Goal: Task Accomplishment & Management: Complete application form

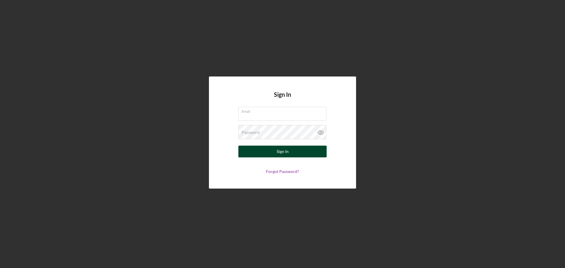
type input "tgubatan@vsedc.org"
click at [290, 150] on button "Sign In" at bounding box center [282, 152] width 88 height 12
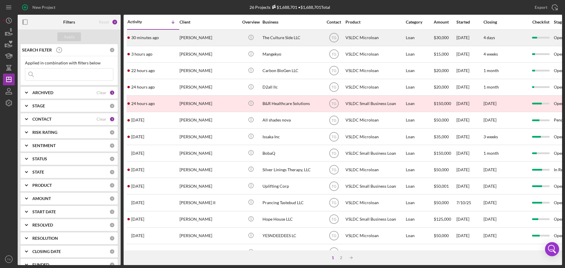
click at [194, 34] on div "Maya Lossi" at bounding box center [208, 38] width 59 height 16
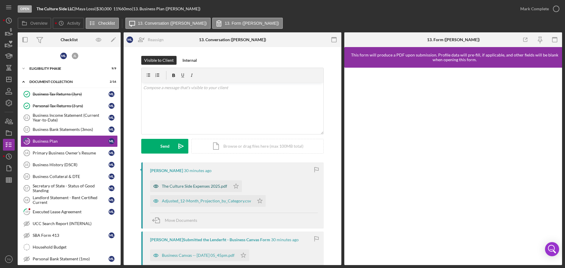
click at [204, 186] on div "The Culture Side Expenses 2025.pdf" at bounding box center [194, 186] width 65 height 5
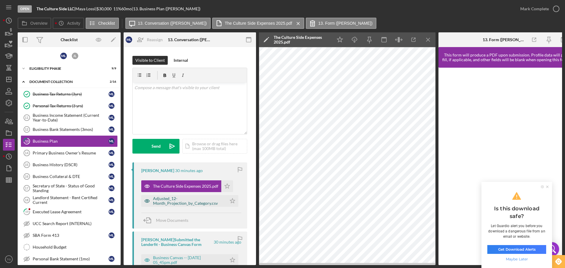
click at [173, 205] on div "Adjusted_12-Month_Projection_by_Category.csv" at bounding box center [188, 200] width 71 height 9
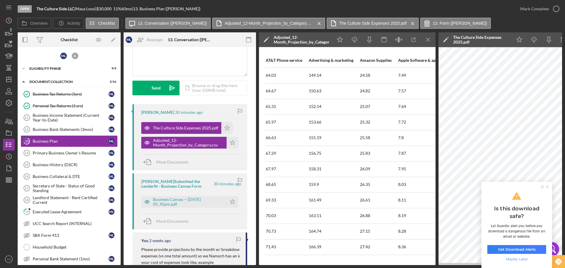
scroll to position [59, 0]
click at [163, 197] on div "Business Canvas -- [DATE] 05_45pm.pdf" at bounding box center [188, 201] width 71 height 9
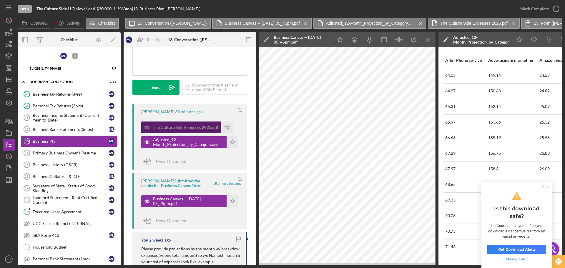
click at [181, 128] on div "The Culture Side Expenses 2025.pdf" at bounding box center [185, 127] width 65 height 5
click at [203, 125] on div "The Culture Side Expenses 2025.pdf" at bounding box center [181, 128] width 80 height 12
click at [545, 187] on ul at bounding box center [545, 186] width 14 height 3
click at [548, 186] on icon at bounding box center [547, 187] width 2 height 2
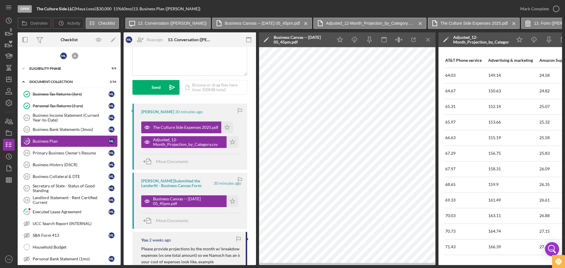
click at [520, 265] on div "Open The Culture Side LLC | Maya Lossi | $30,000 $30,000 11 % 60 mo | 13. Busin…" at bounding box center [282, 134] width 565 height 268
drag, startPoint x: 520, startPoint y: 265, endPoint x: 516, endPoint y: 268, distance: 4.7
click at [520, 265] on div "Open The Culture Side LLC | Maya Lossi | $30,000 $30,000 11 % 60 mo | 13. Busin…" at bounding box center [282, 134] width 565 height 268
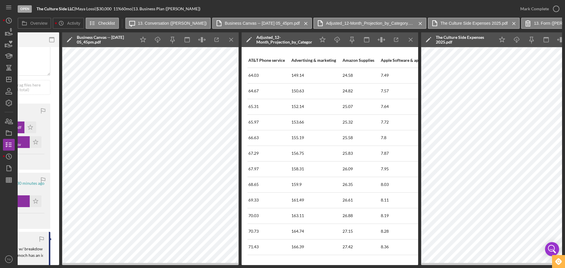
scroll to position [0, 195]
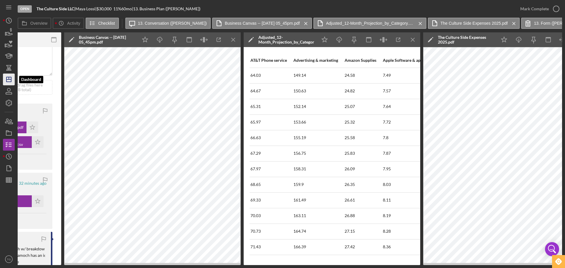
click at [9, 80] on icon "Icon/Dashboard" at bounding box center [8, 79] width 15 height 15
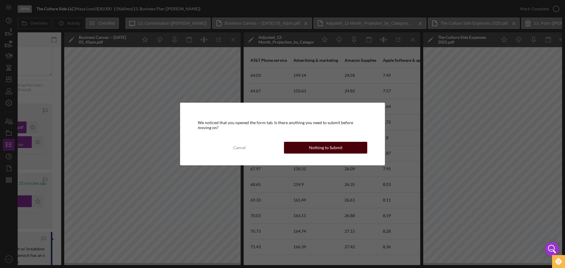
click at [327, 150] on div "Nothing to Submit" at bounding box center [326, 148] width 34 height 12
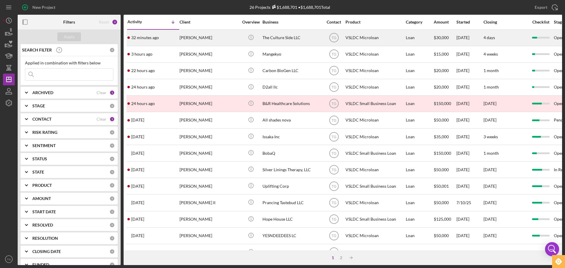
click at [213, 37] on div "[PERSON_NAME]" at bounding box center [208, 38] width 59 height 16
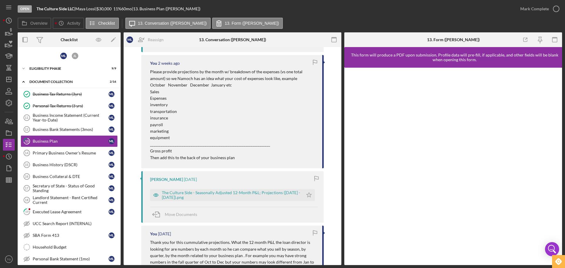
scroll to position [235, 0]
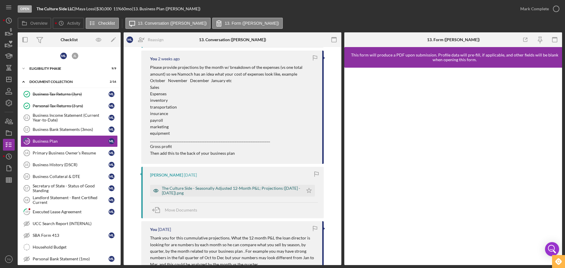
click at [244, 188] on div "The Culture Side - Seasonally Adjusted 12-Month P&L; Projections ([DATE] - [DAT…" at bounding box center [231, 190] width 138 height 9
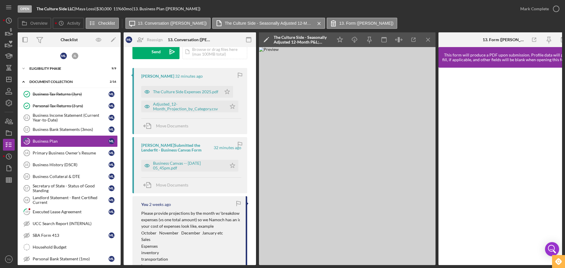
scroll to position [93, 0]
click at [207, 164] on div "Business Canvas -- [DATE] 05_45pm.pdf" at bounding box center [188, 166] width 71 height 9
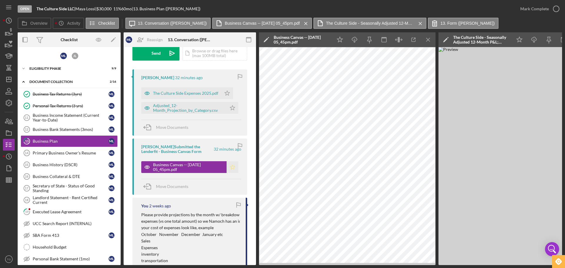
click at [232, 169] on polygon "button" at bounding box center [232, 167] width 5 height 5
click at [205, 108] on div "Adjusted_12-Month_Projection_by_Category.csv" at bounding box center [188, 107] width 71 height 9
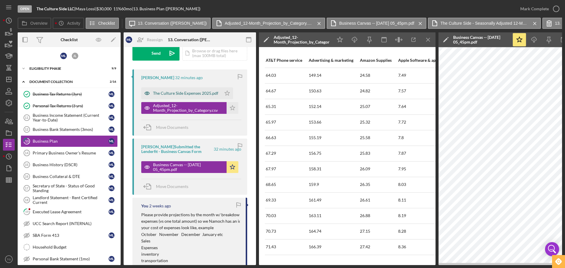
click at [188, 92] on div "The Culture Side Expenses 2025.pdf" at bounding box center [185, 93] width 65 height 5
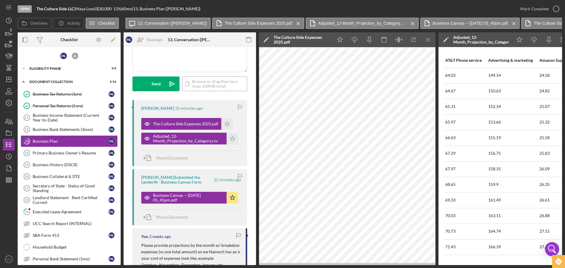
scroll to position [5, 0]
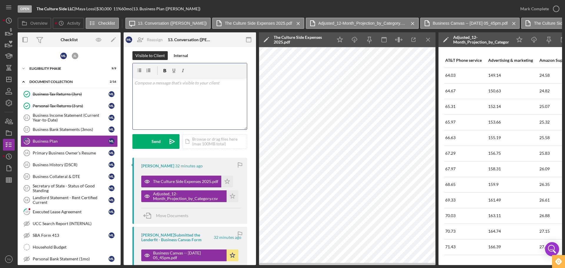
click at [189, 83] on p at bounding box center [189, 83] width 111 height 6
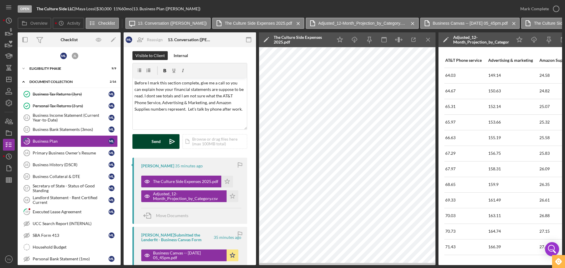
click at [154, 145] on div "Send" at bounding box center [156, 141] width 9 height 15
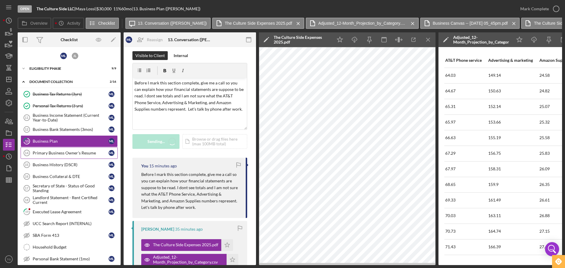
click at [81, 152] on div "Primary Business Owner's Resume" at bounding box center [71, 153] width 76 height 5
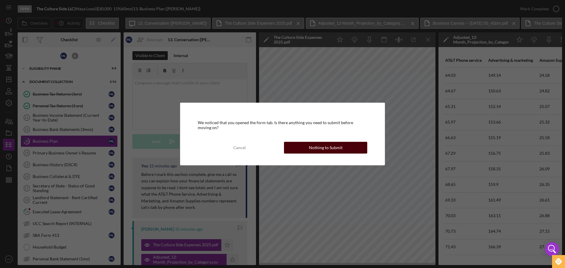
click at [343, 146] on button "Nothing to Submit" at bounding box center [325, 148] width 83 height 12
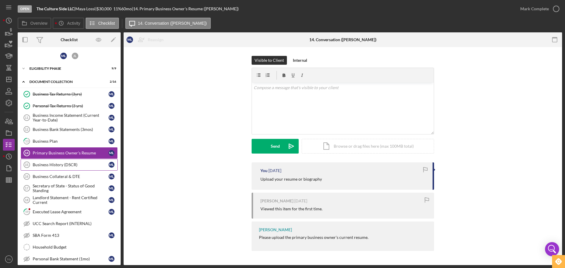
click at [69, 165] on div "Business History (DSCR)" at bounding box center [71, 164] width 76 height 5
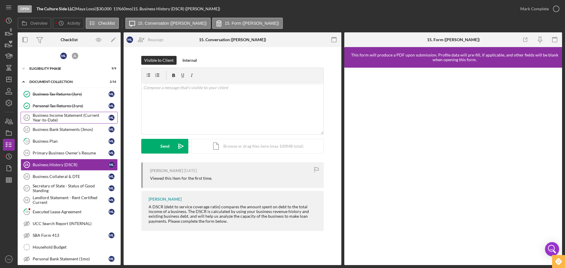
click at [65, 118] on div "Business Income Statement (Current Year-to-Date)" at bounding box center [71, 117] width 76 height 9
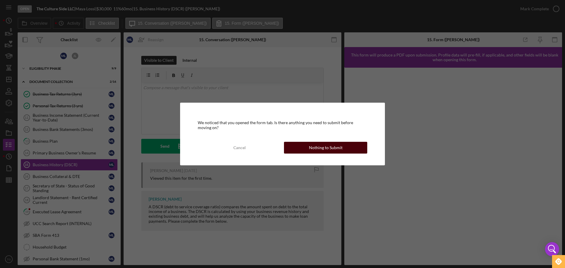
click at [323, 143] on div "Nothing to Submit" at bounding box center [326, 148] width 34 height 12
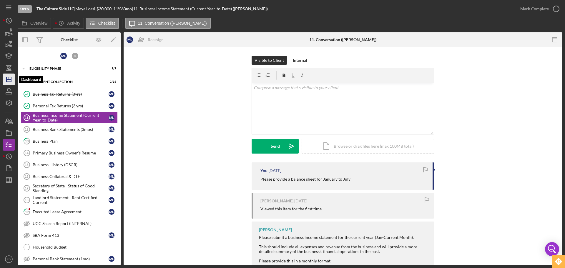
click at [7, 81] on polygon "button" at bounding box center [8, 79] width 5 height 5
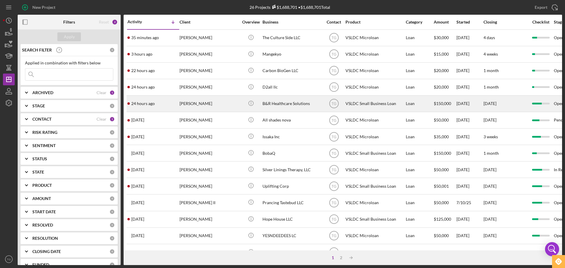
click at [194, 103] on div "Bernadethe Lina" at bounding box center [208, 104] width 59 height 16
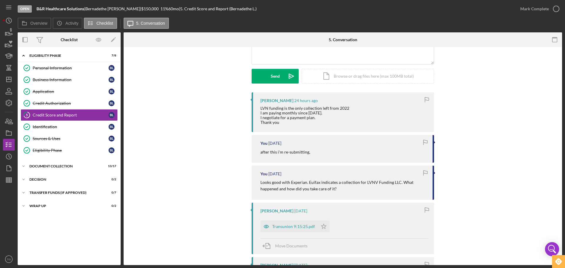
scroll to position [88, 0]
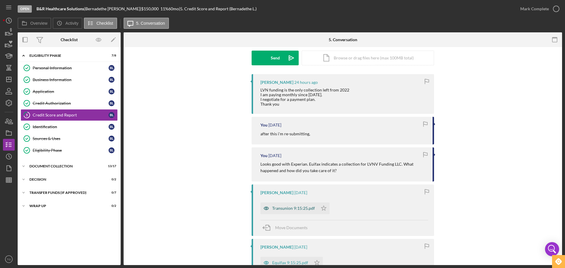
click at [299, 209] on div "Transunion 9:15:25.pdf" at bounding box center [293, 208] width 43 height 5
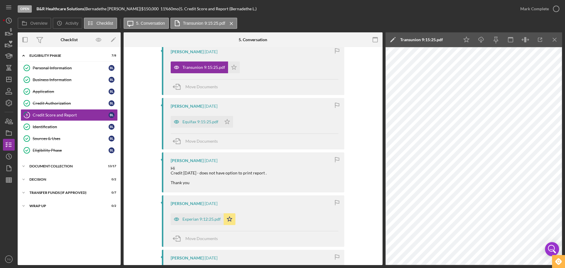
scroll to position [235, 0]
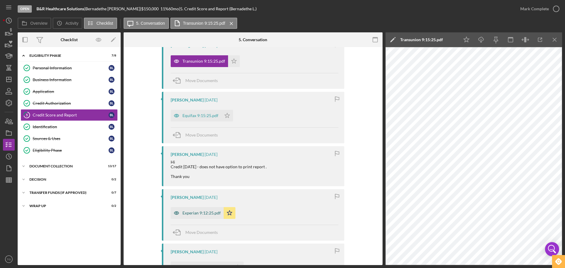
click at [196, 209] on div "Experian 9:12:25.pdf" at bounding box center [197, 213] width 53 height 12
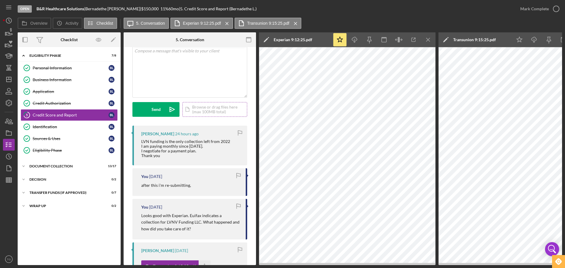
scroll to position [0, 0]
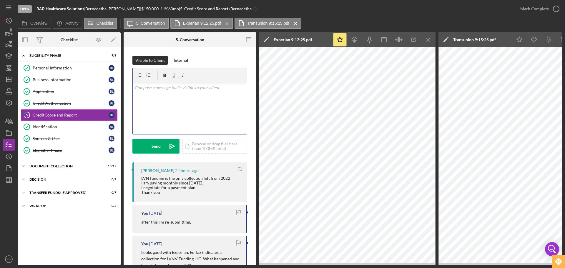
click at [150, 89] on p at bounding box center [189, 87] width 111 height 6
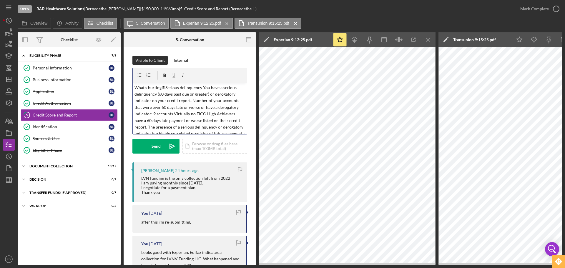
click at [164, 88] on p "What's hurting  Serious delinquency You have a serious delinquency (60 days pa…" at bounding box center [189, 117] width 111 height 66
click at [135, 86] on p "What's hurting " at bounding box center [189, 87] width 111 height 6
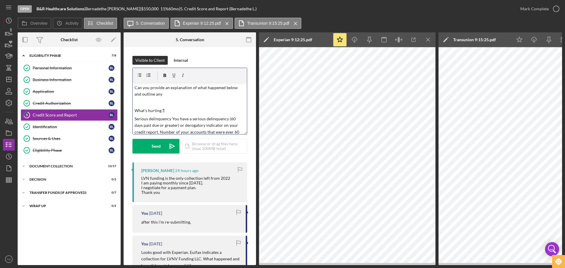
click at [163, 94] on p "Can you provide an explanation of what happened below and outline any" at bounding box center [189, 90] width 111 height 13
click at [134, 86] on p "Can you provide an explanation of what happened below and what you did to impac…" at bounding box center [189, 94] width 111 height 20
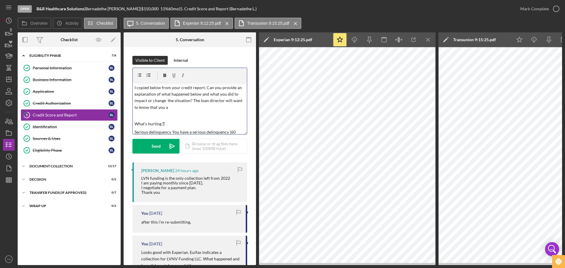
click at [171, 107] on p "I copied below from your credit report. Can you provide an explanation of what …" at bounding box center [189, 97] width 111 height 26
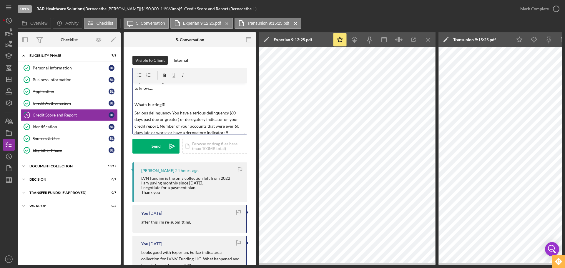
scroll to position [29, 0]
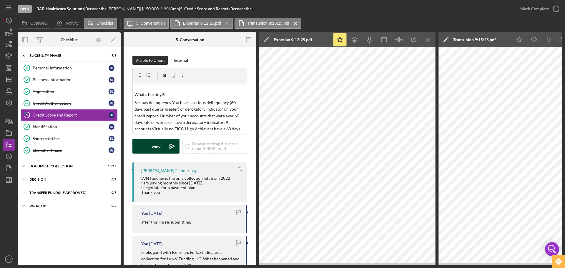
drag, startPoint x: 156, startPoint y: 151, endPoint x: 156, endPoint y: 147, distance: 4.1
click at [155, 148] on div "Send" at bounding box center [156, 146] width 9 height 15
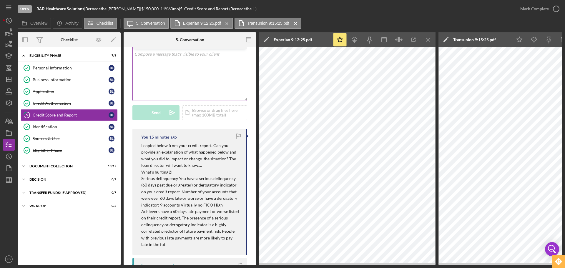
scroll to position [88, 0]
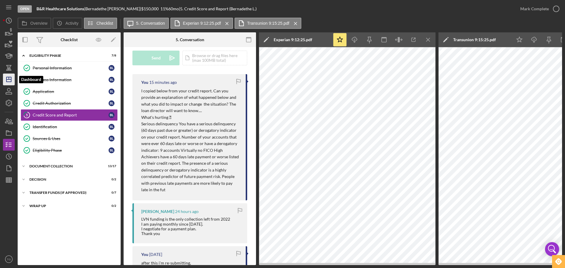
click at [8, 81] on icon "Icon/Dashboard" at bounding box center [8, 79] width 15 height 15
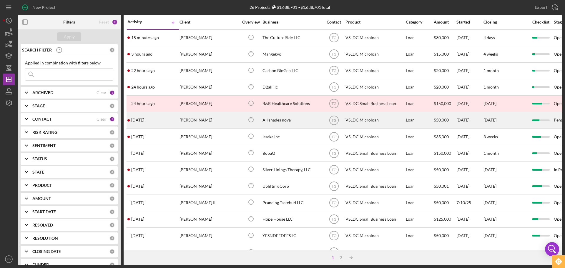
click at [199, 121] on div "Olajuwon Harris" at bounding box center [208, 120] width 59 height 16
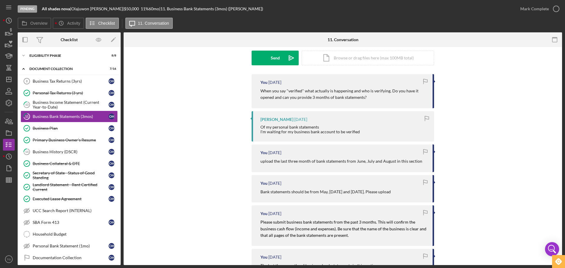
scroll to position [235, 0]
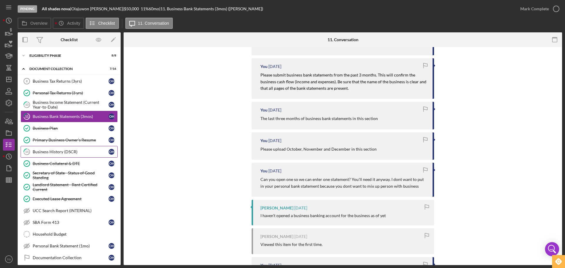
click at [69, 151] on div "Business History (DSCR)" at bounding box center [71, 151] width 76 height 5
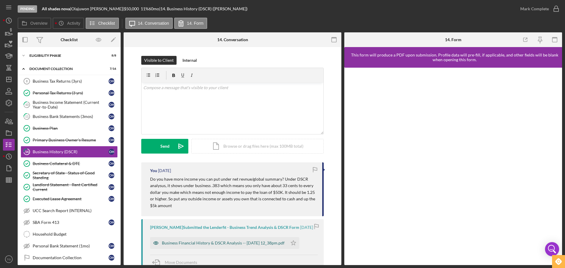
click at [264, 240] on div "Business Financial History & DSCR Analysis -- 2025-09-12 12_38pm.pdf" at bounding box center [218, 243] width 137 height 12
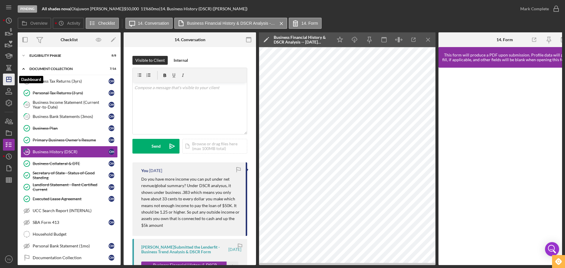
click at [4, 77] on icon "Icon/Dashboard" at bounding box center [8, 79] width 15 height 15
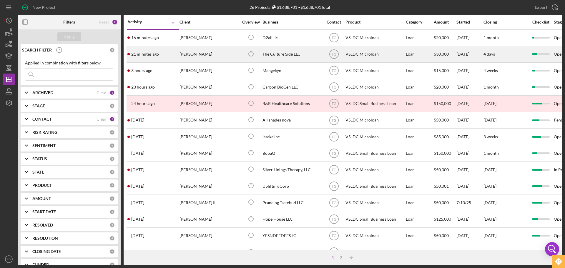
click at [208, 54] on div "[PERSON_NAME]" at bounding box center [208, 54] width 59 height 16
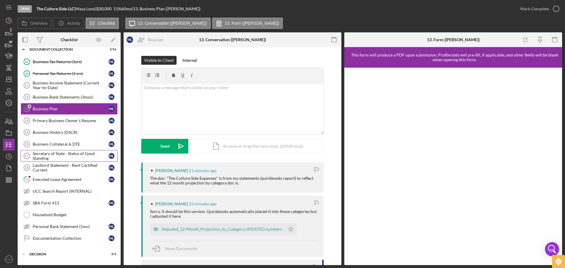
scroll to position [28, 0]
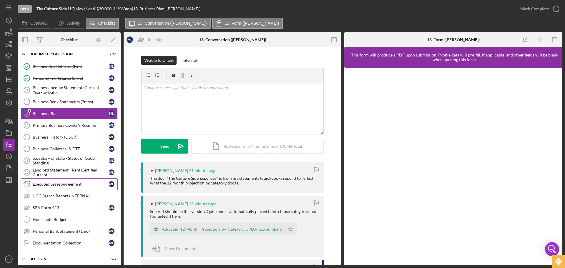
click at [57, 186] on div "Executed Lease Agreement" at bounding box center [71, 184] width 76 height 5
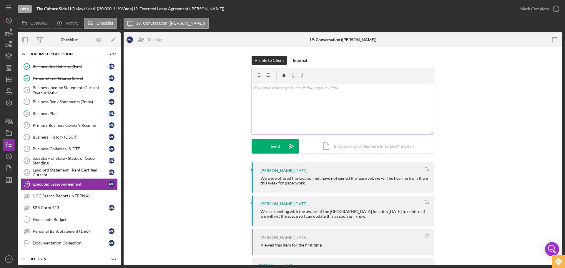
click at [262, 90] on p at bounding box center [343, 87] width 179 height 6
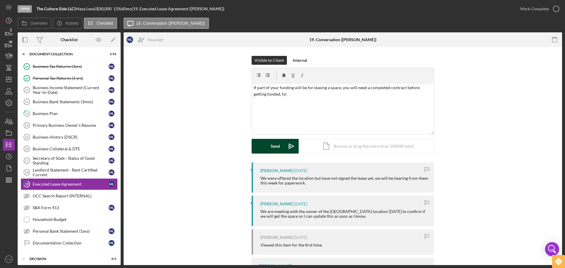
click at [275, 150] on div "Send" at bounding box center [275, 146] width 9 height 15
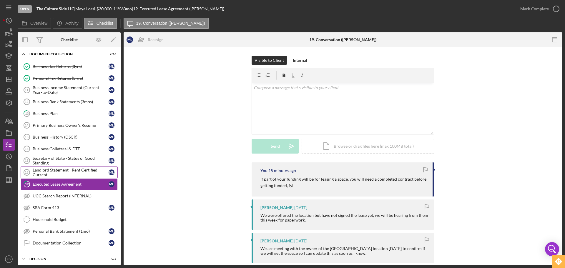
click at [66, 170] on div "Landlord Statement - Rent Certified Current" at bounding box center [71, 172] width 76 height 9
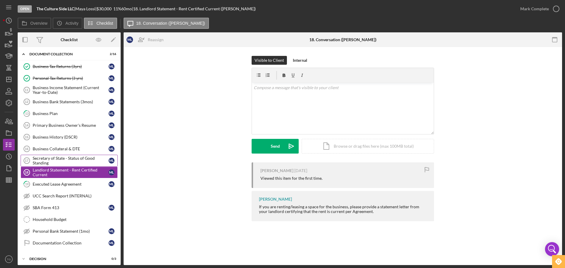
click at [54, 160] on div "Secretary of State - Status of Good Standing" at bounding box center [71, 160] width 76 height 9
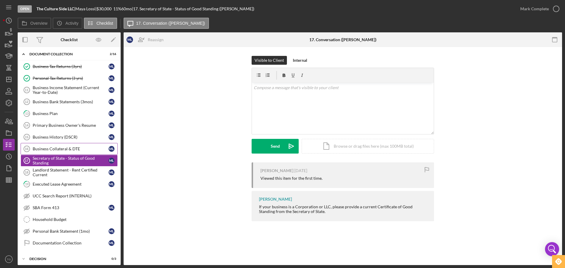
click at [55, 148] on div "Business Collateral & DTE" at bounding box center [71, 149] width 76 height 5
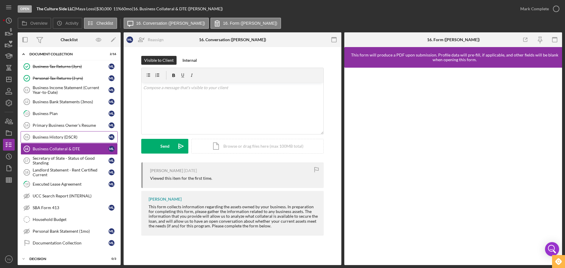
click at [55, 138] on div "Business History (DSCR)" at bounding box center [71, 137] width 76 height 5
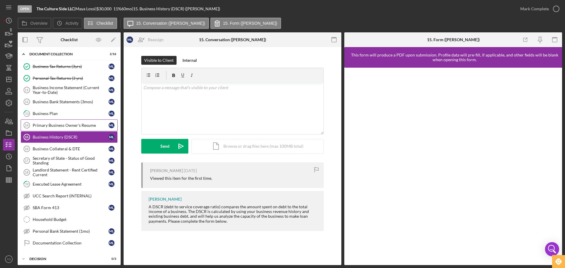
click at [69, 124] on div "Primary Business Owner's Resume" at bounding box center [71, 125] width 76 height 5
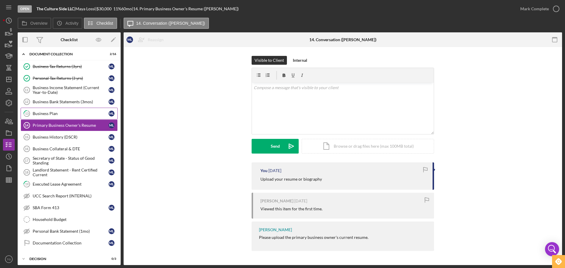
click at [47, 114] on div "Business Plan" at bounding box center [71, 113] width 76 height 5
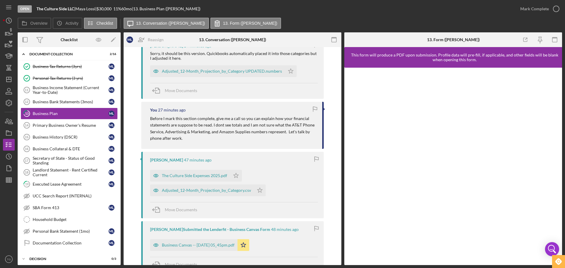
scroll to position [177, 0]
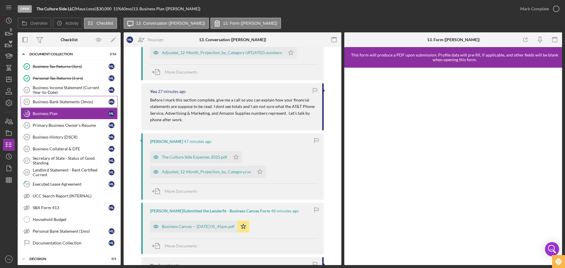
click at [68, 100] on div "Business Bank Statements (3mos)" at bounding box center [71, 101] width 76 height 5
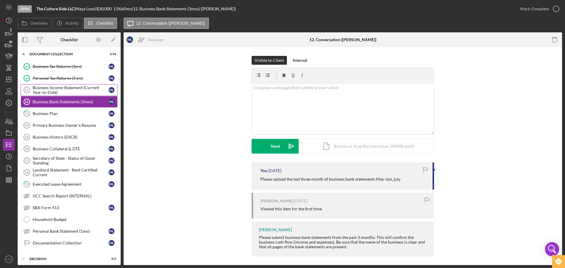
click at [48, 89] on div "Business Income Statement (Current Year-to-Date)" at bounding box center [71, 89] width 76 height 9
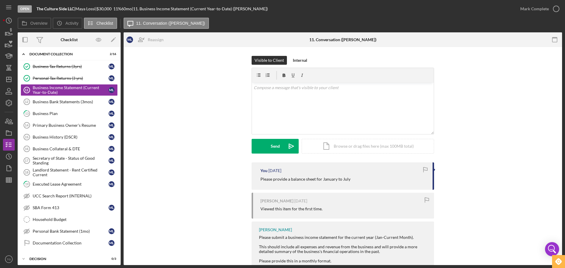
scroll to position [17, 0]
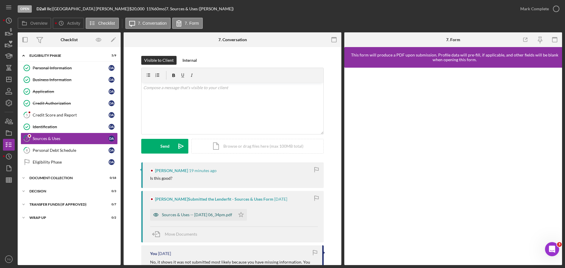
click at [220, 214] on div "Sources & Uses -- [DATE] 06_34pm.pdf" at bounding box center [197, 214] width 70 height 5
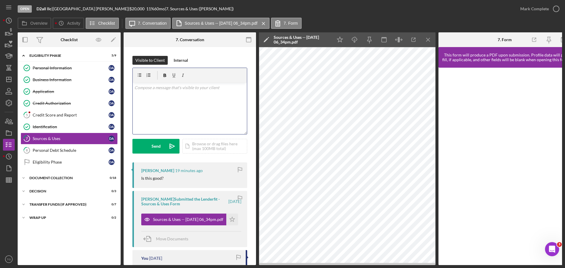
click at [150, 87] on p at bounding box center [189, 87] width 111 height 6
click at [151, 147] on button "Send Icon/icon-invite-send" at bounding box center [155, 146] width 47 height 15
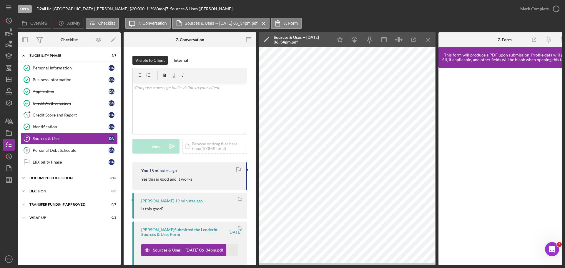
click at [230, 252] on polygon "button" at bounding box center [232, 249] width 5 height 5
click at [555, 9] on polyline "button" at bounding box center [556, 8] width 2 height 1
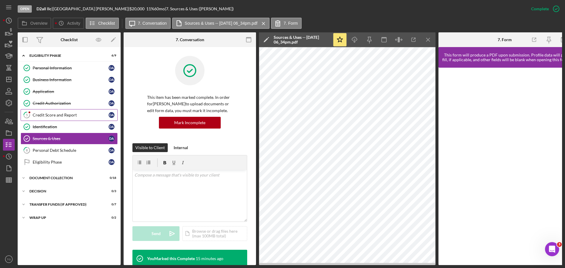
click at [68, 115] on div "Credit Score and Report" at bounding box center [71, 115] width 76 height 5
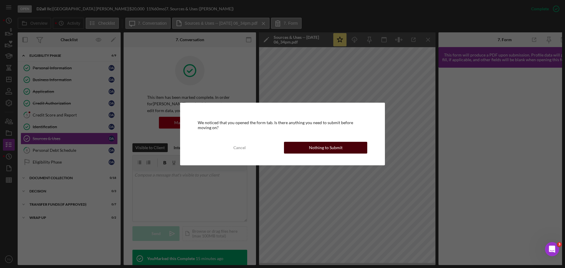
click at [305, 144] on button "Nothing to Submit" at bounding box center [325, 148] width 83 height 12
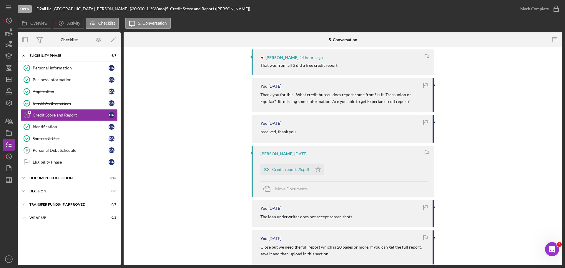
scroll to position [118, 0]
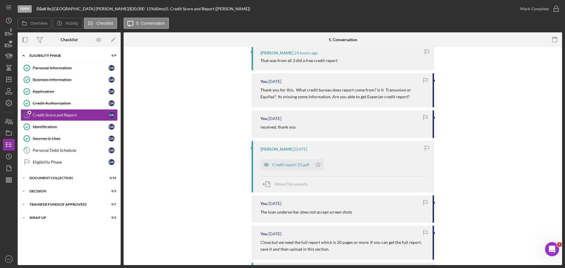
drag, startPoint x: 285, startPoint y: 166, endPoint x: 286, endPoint y: 169, distance: 3.1
click at [286, 168] on div "Credit report 25.pdf" at bounding box center [286, 165] width 52 height 12
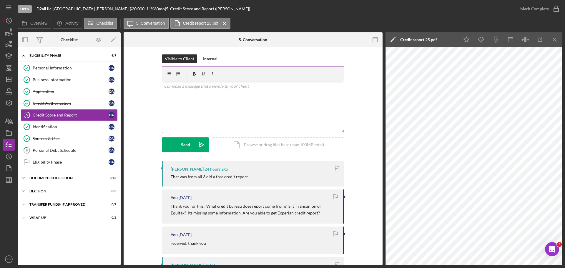
scroll to position [0, 0]
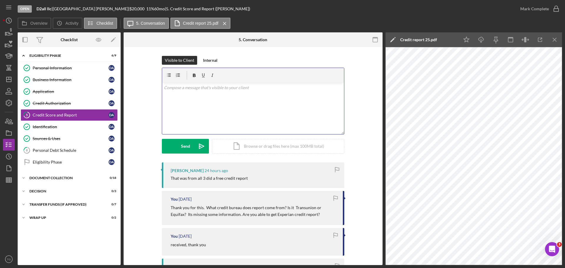
click at [197, 92] on div "v Color teal Color pink Remove color Add row above Add row below Add column bef…" at bounding box center [253, 108] width 182 height 51
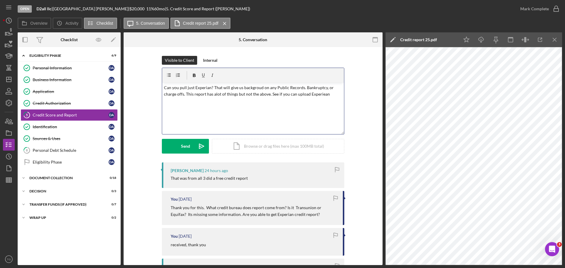
click at [320, 94] on p "Can you pull just Experian? That will give us backgroud on any Public Records. …" at bounding box center [253, 90] width 179 height 13
drag, startPoint x: 179, startPoint y: 62, endPoint x: 222, endPoint y: 111, distance: 64.7
click at [198, 99] on div "Visible to Client Internal v Color teal Color pink Remove color Add row above A…" at bounding box center [253, 109] width 182 height 107
click at [188, 146] on div "Send" at bounding box center [185, 146] width 9 height 15
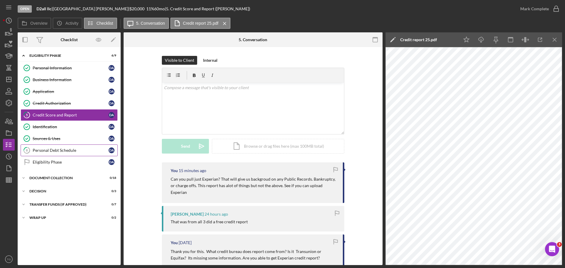
click at [85, 155] on link "8 Personal Debt Schedule D A" at bounding box center [69, 150] width 97 height 12
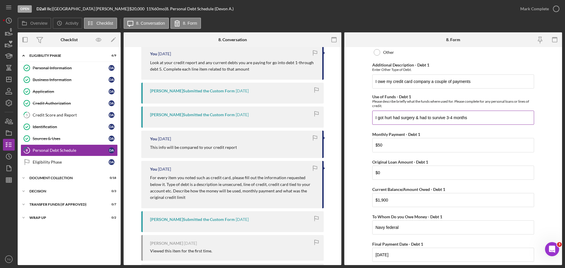
scroll to position [118, 0]
click at [381, 170] on input "$0" at bounding box center [453, 172] width 162 height 14
type input "$0"
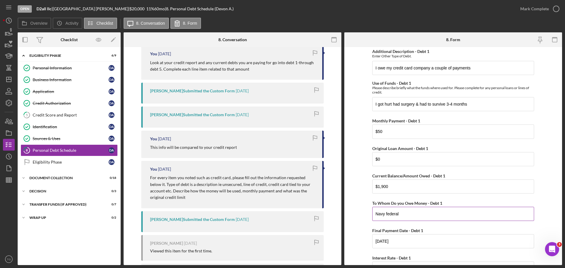
scroll to position [147, 0]
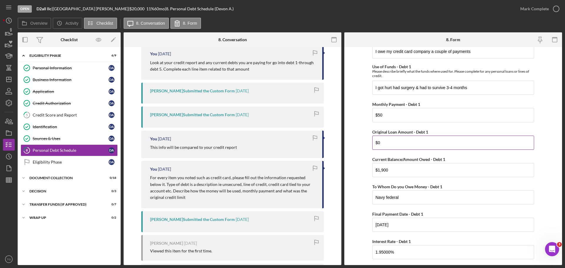
click at [380, 141] on input "$0" at bounding box center [453, 143] width 162 height 14
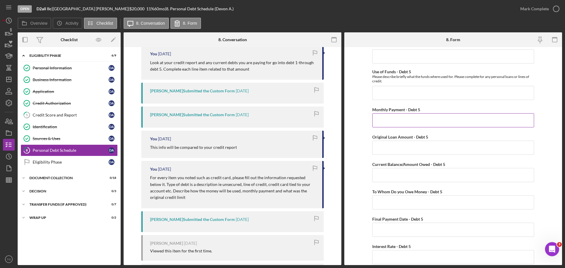
scroll to position [1612, 0]
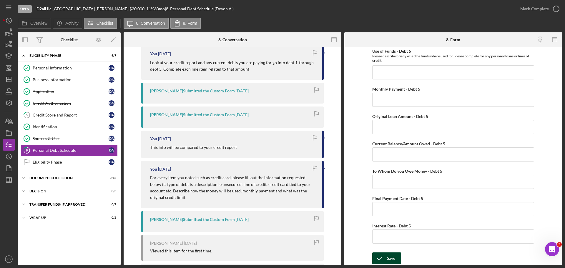
type input "$1"
click at [388, 262] on div "Save" at bounding box center [391, 258] width 8 height 12
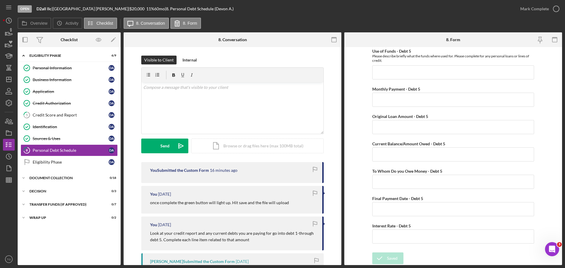
scroll to position [0, 0]
click at [555, 9] on icon "button" at bounding box center [556, 8] width 15 height 15
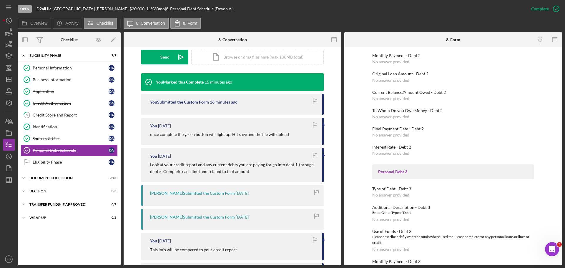
scroll to position [77, 0]
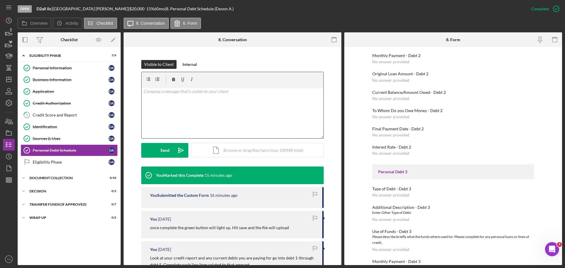
click at [153, 94] on p at bounding box center [232, 91] width 179 height 6
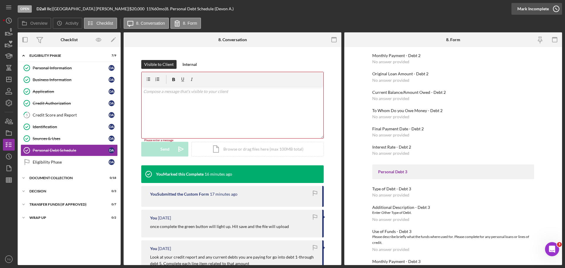
click at [557, 10] on icon "button" at bounding box center [556, 8] width 15 height 15
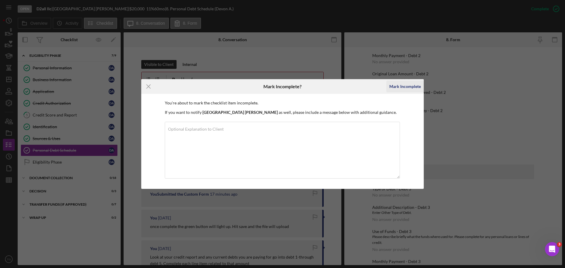
click at [412, 86] on div "Mark Incomplete" at bounding box center [404, 87] width 31 height 12
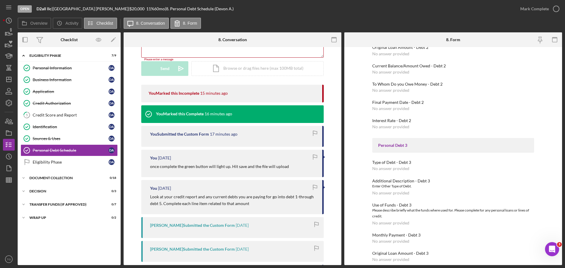
scroll to position [297, 0]
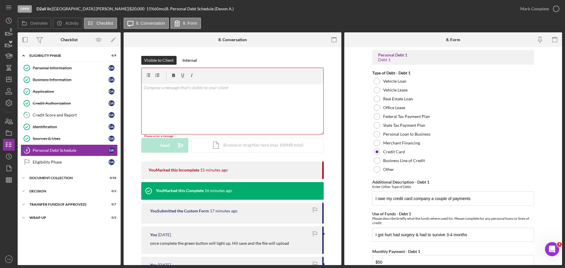
click at [228, 90] on p at bounding box center [232, 87] width 179 height 6
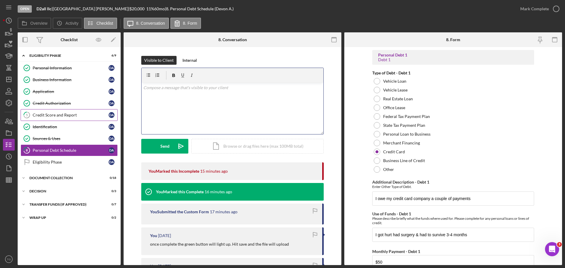
click at [67, 113] on div "Credit Score and Report" at bounding box center [71, 115] width 76 height 5
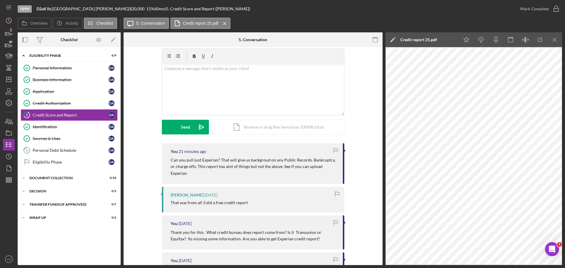
scroll to position [29, 0]
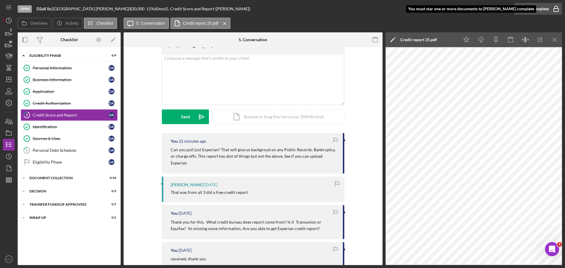
click at [534, 9] on div "Mark Complete" at bounding box center [534, 9] width 29 height 12
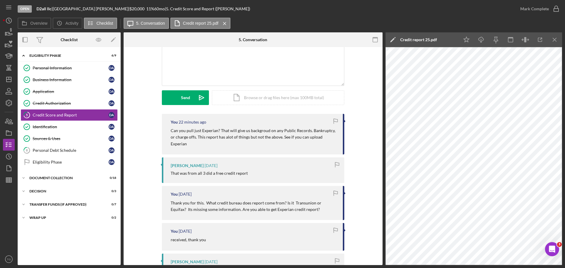
scroll to position [118, 0]
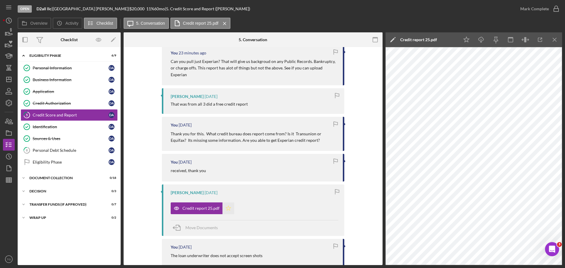
click at [224, 204] on icon "Icon/Star" at bounding box center [228, 208] width 12 height 12
click at [66, 147] on link "8 Personal Debt Schedule D A" at bounding box center [69, 150] width 97 height 12
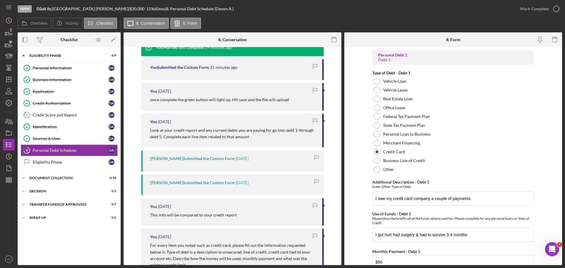
scroll to position [147, 0]
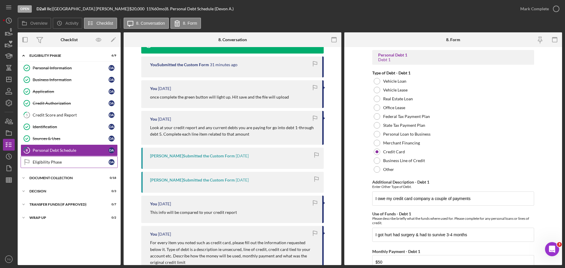
click at [54, 163] on div "Eligibility Phase" at bounding box center [71, 162] width 76 height 5
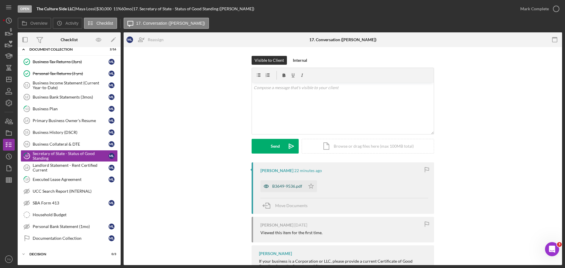
click at [283, 187] on div "B3649-9536.pdf" at bounding box center [287, 186] width 30 height 5
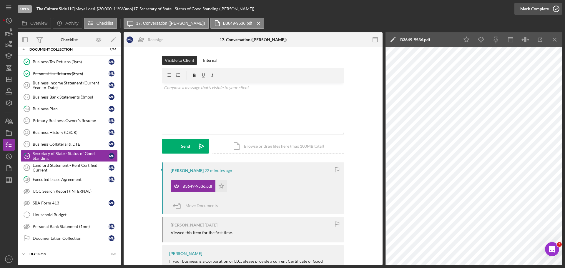
click at [555, 6] on icon "button" at bounding box center [556, 8] width 15 height 15
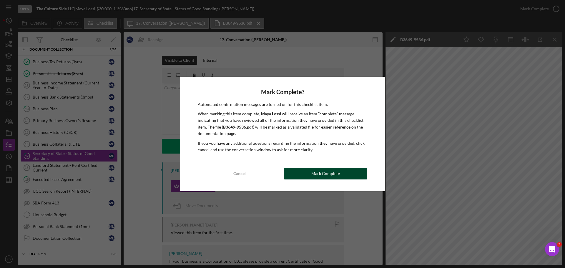
click at [338, 170] on div "Mark Complete" at bounding box center [325, 174] width 29 height 12
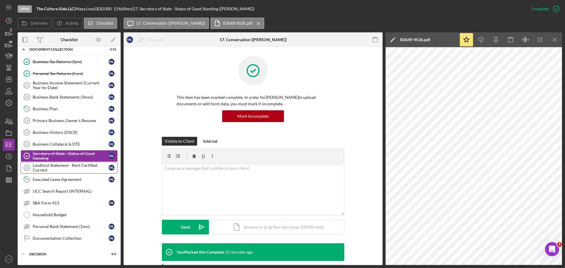
click at [55, 169] on div "Landlord Statement - Rent Certified Current" at bounding box center [71, 167] width 76 height 9
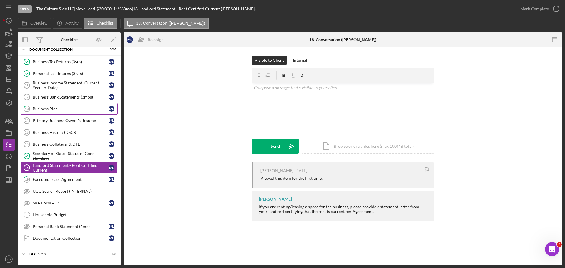
click at [58, 105] on link "13 Business Plan M L" at bounding box center [69, 109] width 97 height 12
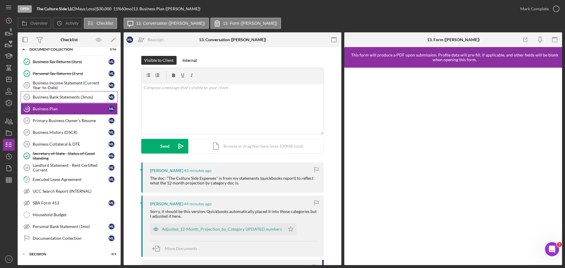
click at [68, 94] on link "Business Bank Statements (3mos) 12 Business Bank Statements (3mos) M L" at bounding box center [69, 97] width 97 height 12
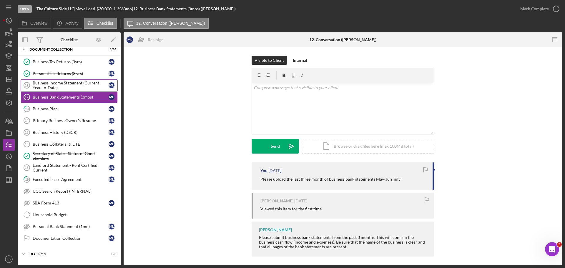
click at [71, 83] on div "Business Income Statement (Current Year-to-Date)" at bounding box center [71, 85] width 76 height 9
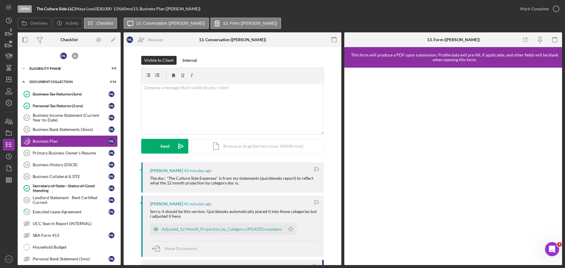
click at [260, 235] on div "[PERSON_NAME] 45 minutes ago Sorry, it should be this version. Quickbooks autom…" at bounding box center [232, 226] width 182 height 61
click at [260, 232] on div "Adjusted_12-Month_Projection_by_Category UPDATED.numbers" at bounding box center [217, 229] width 135 height 12
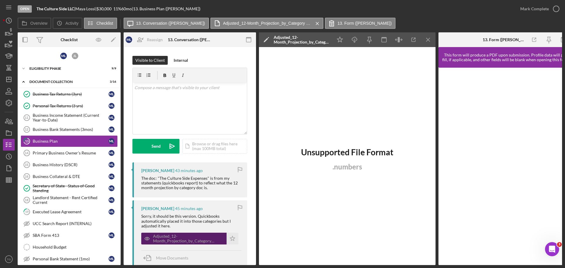
scroll to position [59, 0]
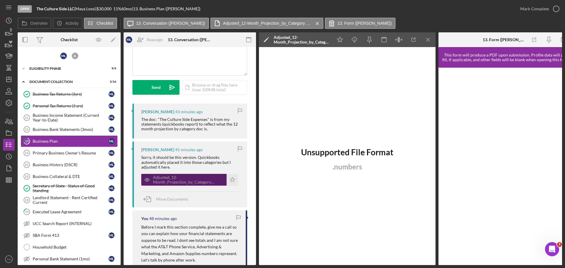
click at [186, 182] on div "Adjusted_12-Month_Projection_by_Category UPDATED.numbers" at bounding box center [188, 179] width 71 height 9
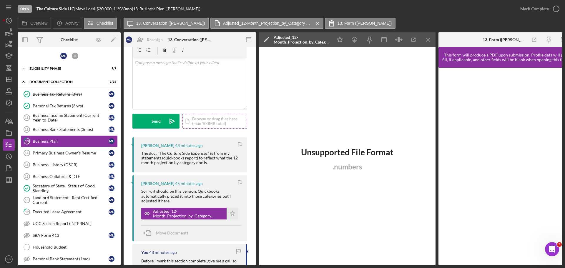
scroll to position [0, 0]
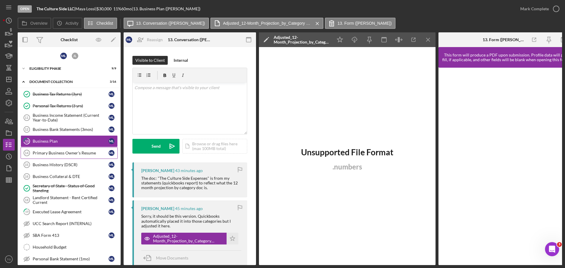
click at [61, 149] on link "Primary Business Owner's Resume 14 Primary Business Owner's Resume M L" at bounding box center [69, 153] width 97 height 12
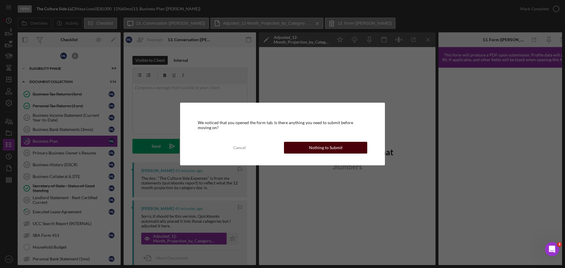
click at [336, 150] on div "Nothing to Submit" at bounding box center [326, 148] width 34 height 12
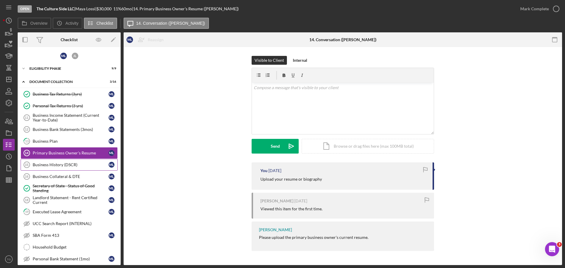
click at [43, 160] on link "Business History (DSCR) 15 Business History (DSCR) M L" at bounding box center [69, 165] width 97 height 12
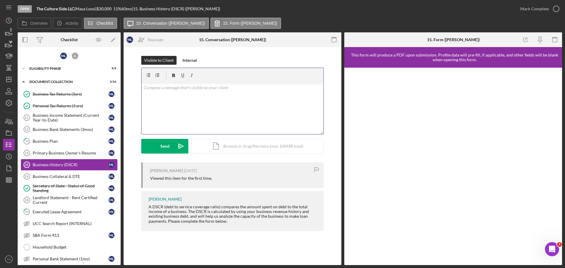
click at [169, 89] on p at bounding box center [232, 87] width 179 height 6
click at [6, 123] on icon "button" at bounding box center [6, 121] width 3 height 4
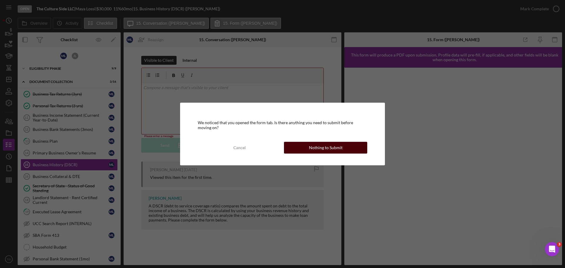
click at [328, 145] on div "Nothing to Submit" at bounding box center [326, 148] width 34 height 12
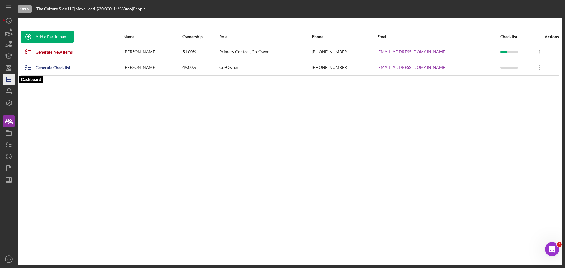
click at [10, 79] on icon "Icon/Dashboard" at bounding box center [8, 79] width 15 height 15
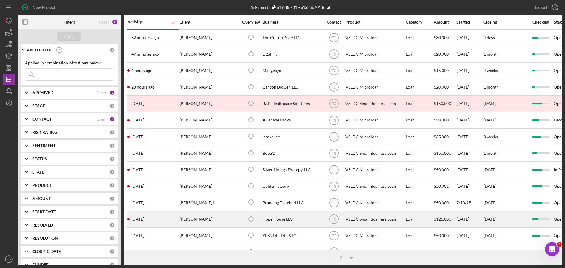
click at [272, 215] on div "Hope House LLC" at bounding box center [291, 220] width 59 height 16
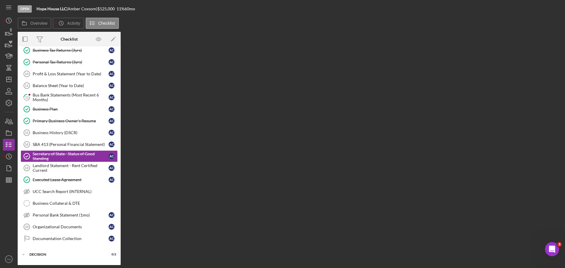
scroll to position [31, 0]
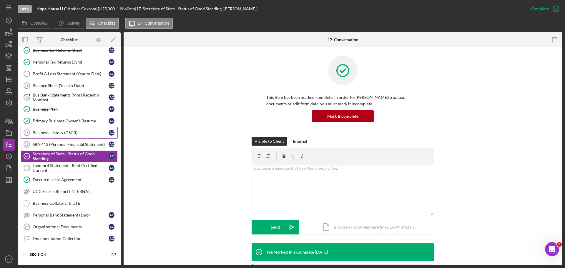
click at [62, 135] on div "Business History (DSCR)" at bounding box center [71, 132] width 76 height 5
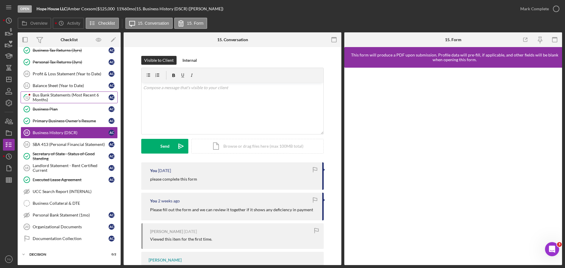
click at [52, 97] on div "Bus Bank Statements (Most Recent 6 Months)" at bounding box center [71, 97] width 76 height 9
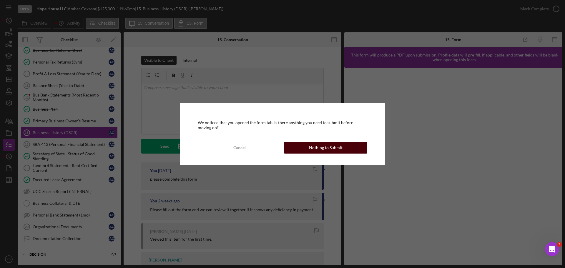
click at [315, 147] on div "Nothing to Submit" at bounding box center [326, 148] width 34 height 12
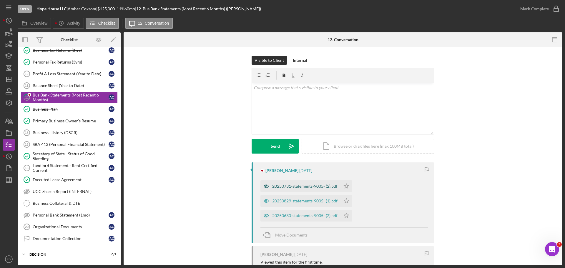
click at [305, 184] on div "20250731-statements-9005- (2).pdf" at bounding box center [300, 186] width 80 height 12
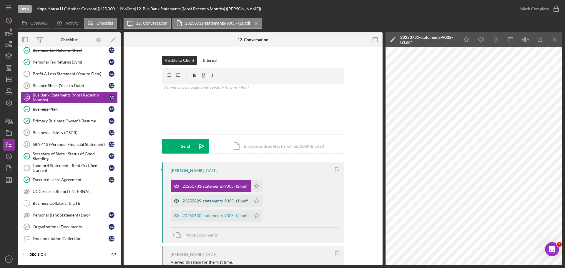
click at [245, 203] on div "20250829-statements-9005- (1).pdf" at bounding box center [214, 201] width 65 height 5
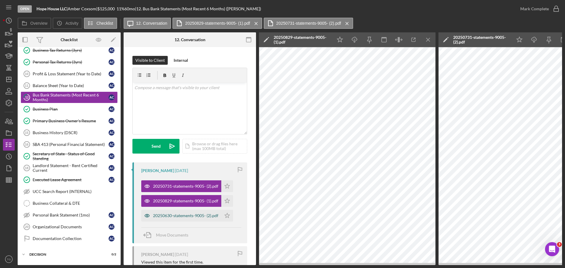
click at [212, 217] on div "20250630-statements-9005- (2).pdf" at bounding box center [185, 215] width 65 height 5
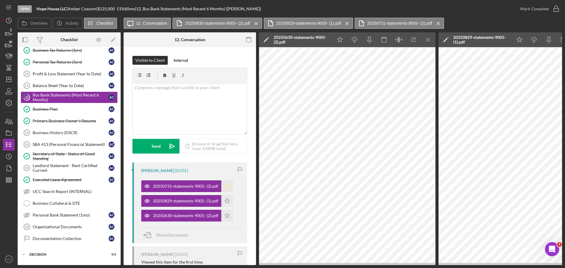
click at [228, 183] on icon "Icon/Star" at bounding box center [227, 186] width 12 height 12
click at [229, 201] on polygon "button" at bounding box center [227, 200] width 5 height 5
click at [228, 217] on icon "Icon/Star" at bounding box center [227, 216] width 12 height 12
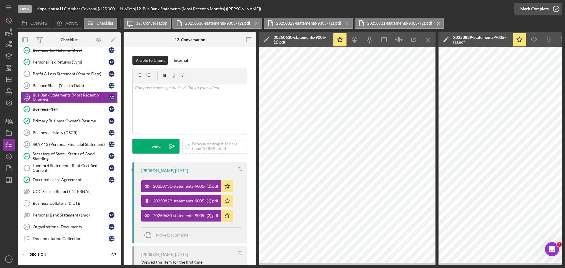
click at [557, 11] on icon "button" at bounding box center [556, 8] width 15 height 15
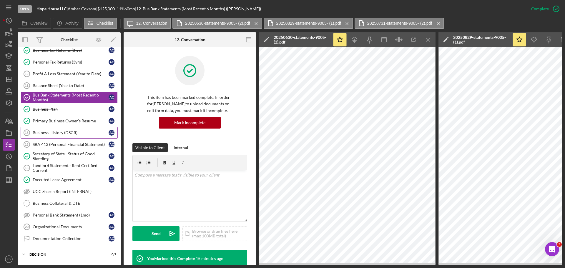
click at [65, 129] on link "Business History (DSCR) 15 Business History (DSCR) A C" at bounding box center [69, 133] width 97 height 12
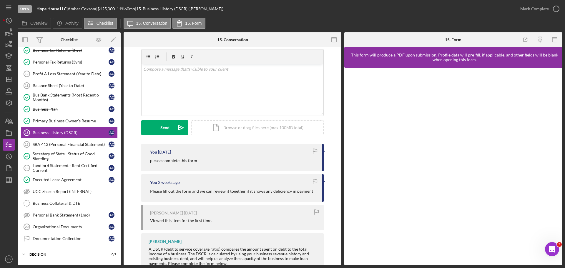
scroll to position [39, 0]
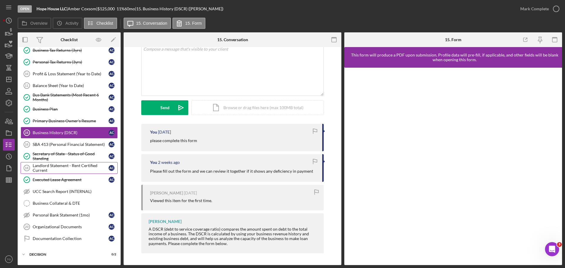
click at [71, 167] on div "Landlord Statement - Rent Certified Current" at bounding box center [71, 167] width 76 height 9
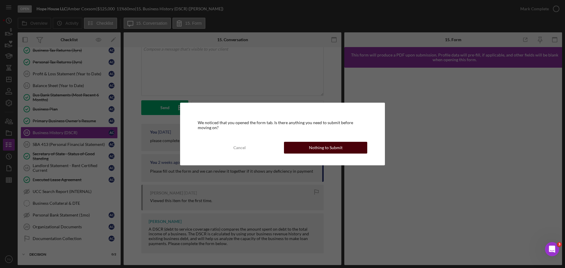
click at [307, 149] on button "Nothing to Submit" at bounding box center [325, 148] width 83 height 12
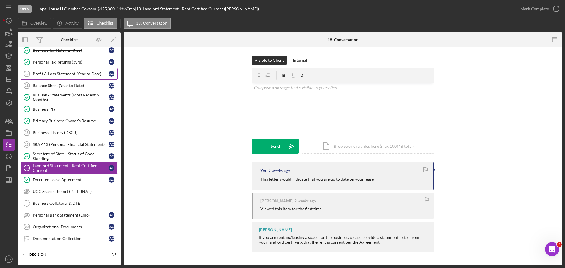
click at [78, 75] on div "Profit & Loss Statement (Year to Date)" at bounding box center [71, 73] width 76 height 5
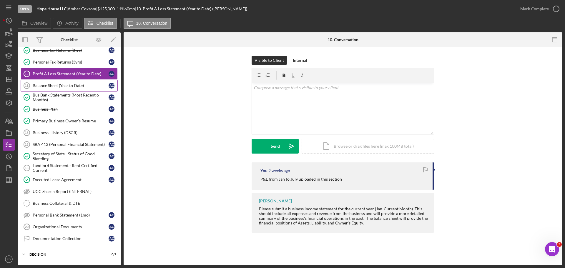
click at [55, 81] on link "Balance Sheet (Year to Date) 11 Balance Sheet (Year to Date) A C" at bounding box center [69, 86] width 97 height 12
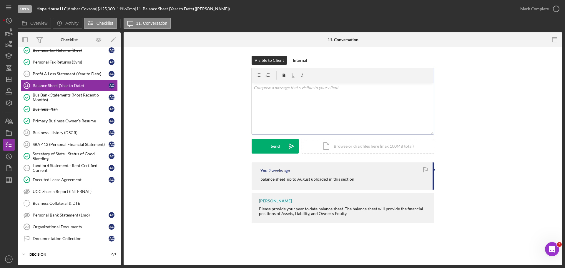
click at [262, 89] on p at bounding box center [343, 87] width 179 height 6
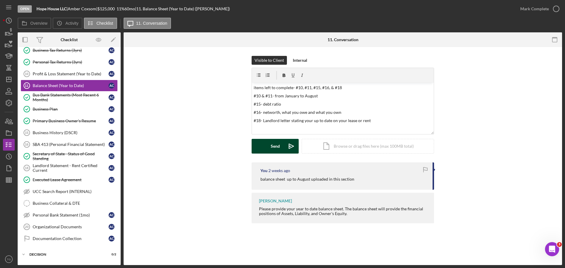
click at [263, 151] on button "Send Icon/icon-invite-send" at bounding box center [275, 146] width 47 height 15
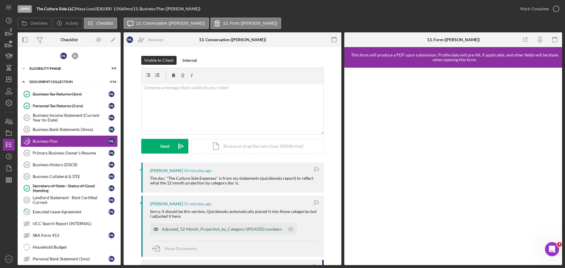
click at [227, 229] on div "Adjusted_12-Month_Projection_by_Category UPDATED.numbers" at bounding box center [222, 229] width 120 height 5
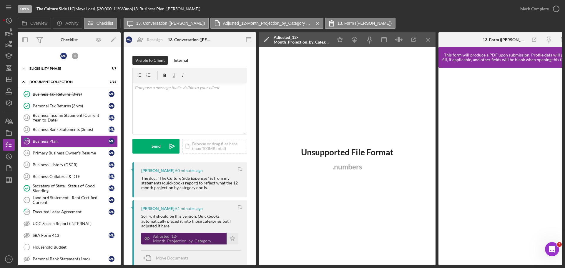
click at [204, 235] on div "Adjusted_12-Month_Projection_by_Category UPDATED.numbers" at bounding box center [188, 238] width 71 height 9
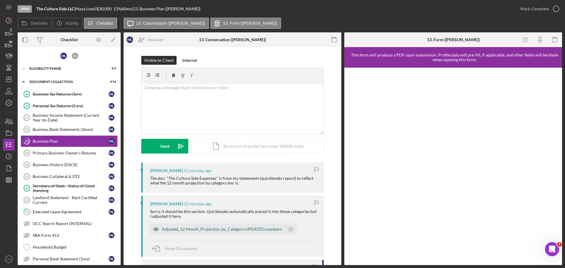
click at [243, 232] on div "Adjusted_12-Month_Projection_by_Category UPDATED.numbers" at bounding box center [217, 229] width 135 height 12
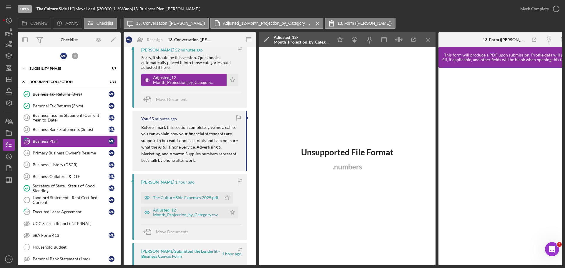
scroll to position [147, 0]
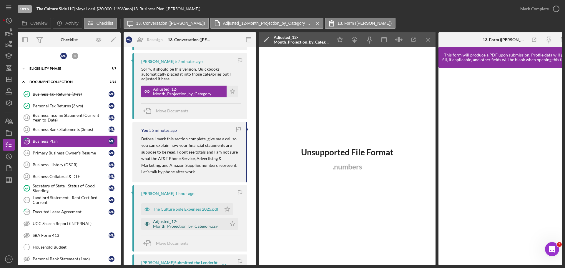
click at [183, 222] on div "Adjusted_12-Month_Projection_by_Category.csv" at bounding box center [188, 223] width 71 height 9
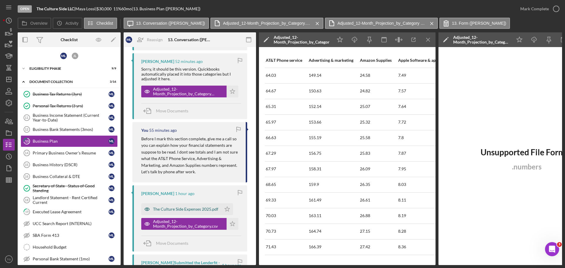
click at [206, 209] on div "The Culture Side Expenses 2025.pdf" at bounding box center [185, 209] width 65 height 5
